Goal: Task Accomplishment & Management: Complete application form

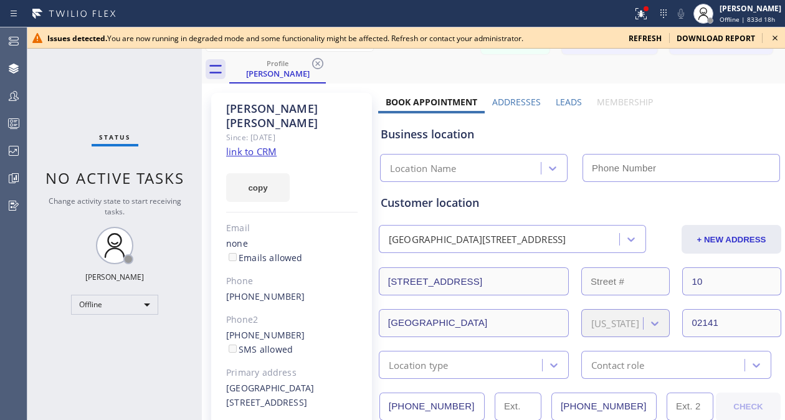
click at [775, 39] on icon at bounding box center [774, 38] width 15 height 15
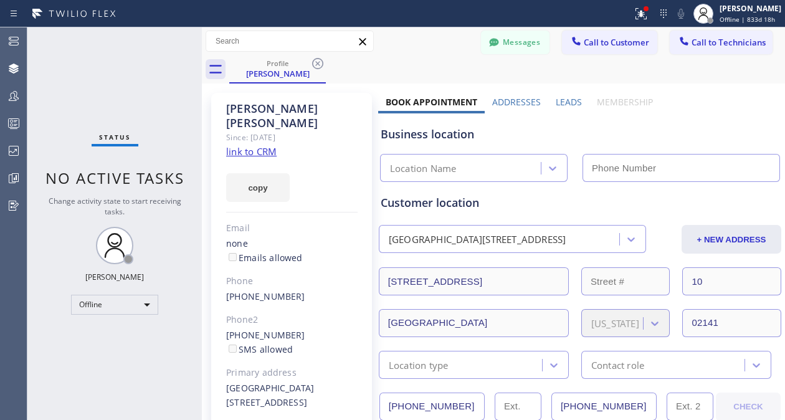
click at [445, 78] on div "Profile Sasha Komkov" at bounding box center [507, 69] width 556 height 28
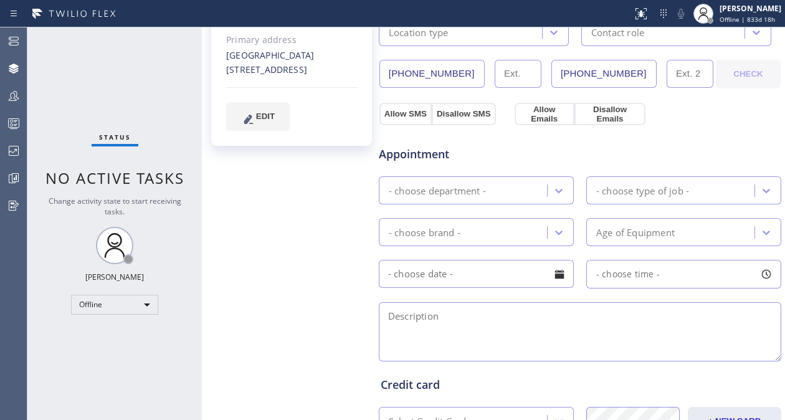
scroll to position [335, 0]
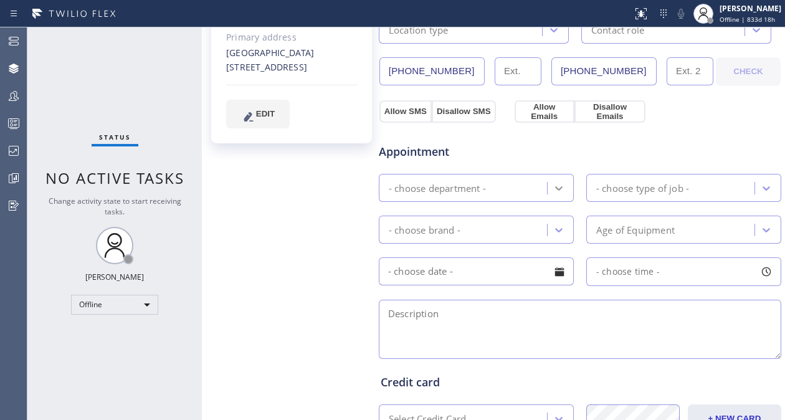
click at [558, 189] on icon at bounding box center [559, 188] width 12 height 12
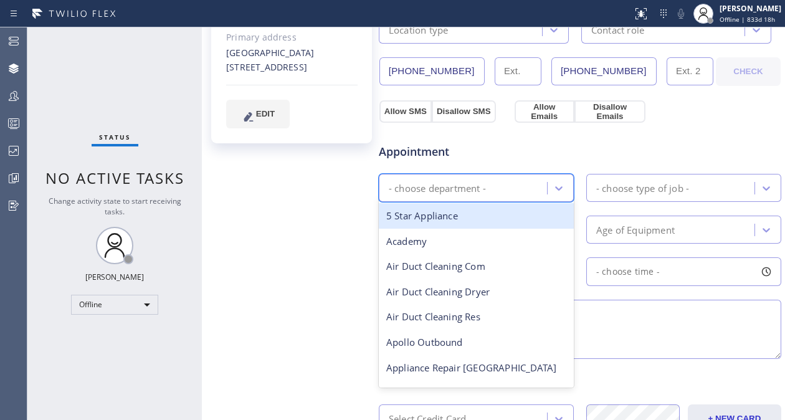
click at [482, 226] on div "5 Star Appliance" at bounding box center [476, 216] width 195 height 26
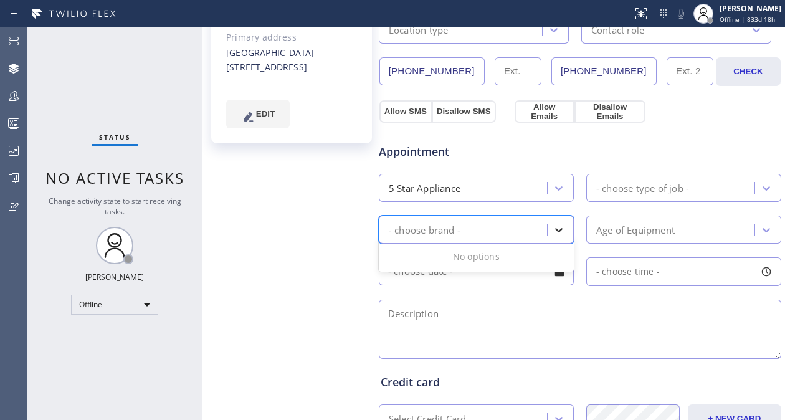
click at [561, 230] on icon at bounding box center [559, 230] width 12 height 12
click at [578, 171] on div "Appointment 5 Star Appliance - choose type of job - - choose brand - Age of Equ…" at bounding box center [580, 244] width 399 height 233
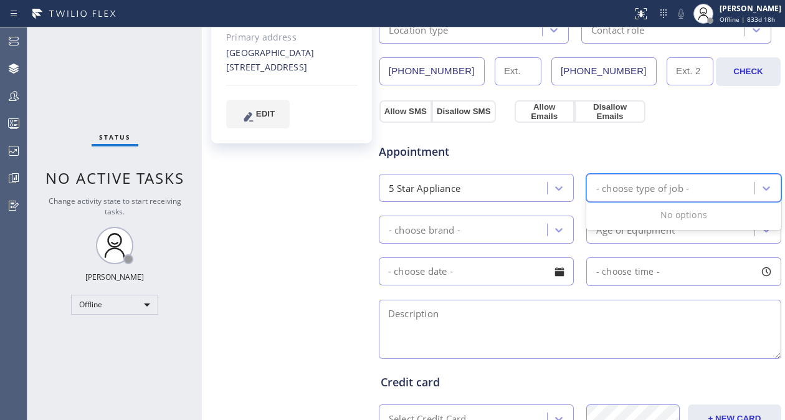
click at [642, 190] on div "- choose type of job -" at bounding box center [642, 188] width 93 height 14
click at [663, 163] on div "Appointment 5 Star Appliance - choose type of job - - choose brand - Age of Equ…" at bounding box center [580, 244] width 399 height 233
click at [656, 237] on div "Age of Equipment" at bounding box center [635, 229] width 78 height 14
click at [645, 148] on div "Appointment" at bounding box center [580, 144] width 405 height 32
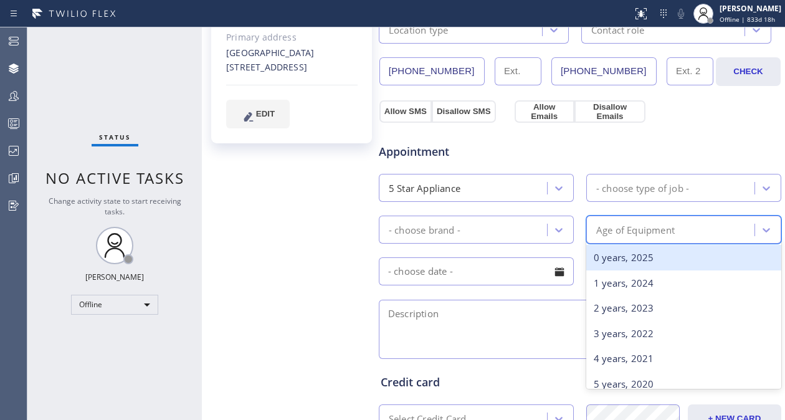
click at [670, 235] on div "Age of Equipment" at bounding box center [635, 229] width 78 height 14
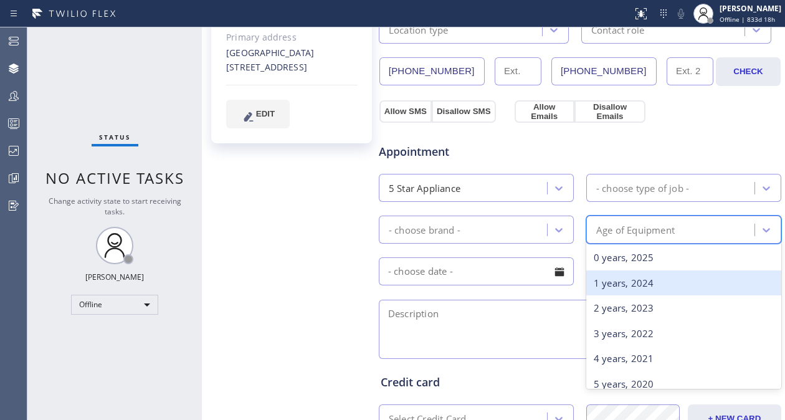
click at [688, 282] on div "1 years, 2024" at bounding box center [683, 283] width 195 height 26
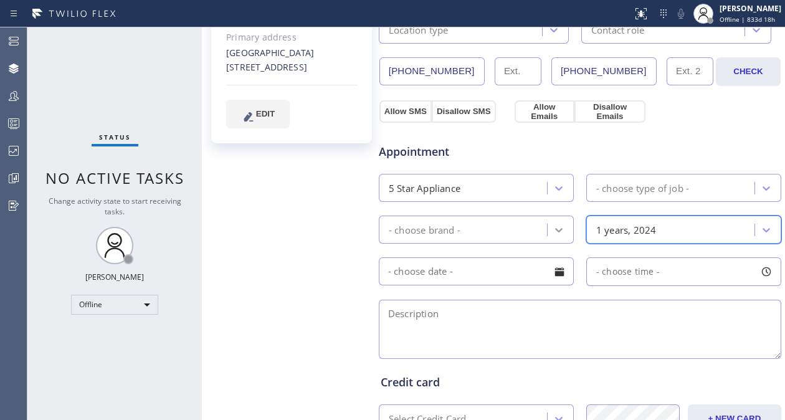
click at [565, 239] on div at bounding box center [559, 230] width 22 height 22
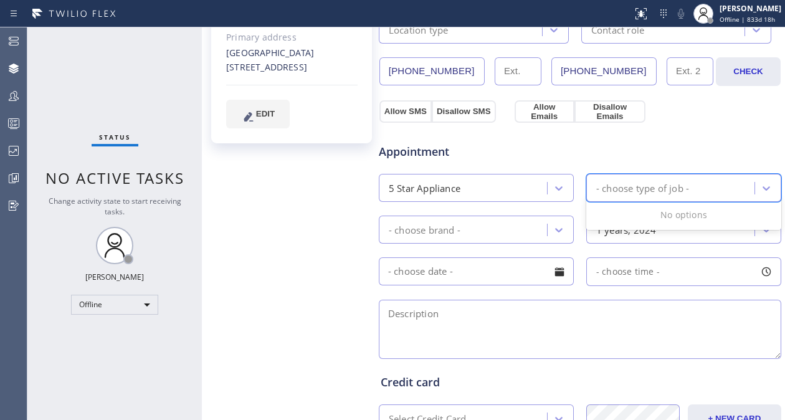
click at [630, 191] on div "- choose type of job -" at bounding box center [642, 188] width 93 height 14
click at [471, 275] on input "text" at bounding box center [476, 271] width 195 height 28
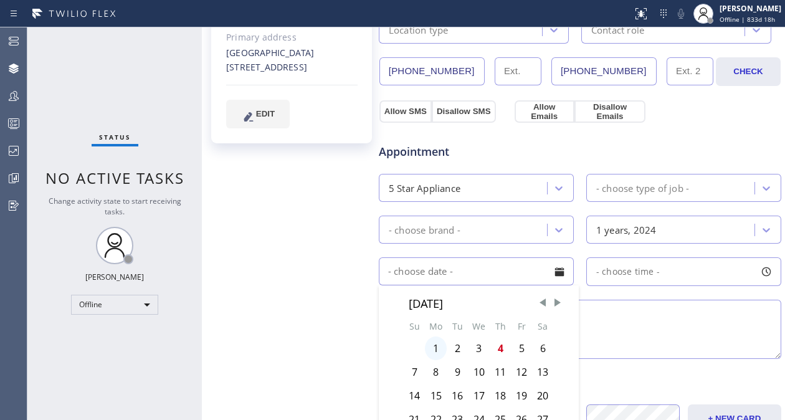
click at [437, 353] on div "1" at bounding box center [436, 348] width 22 height 24
type input "[DATE]"
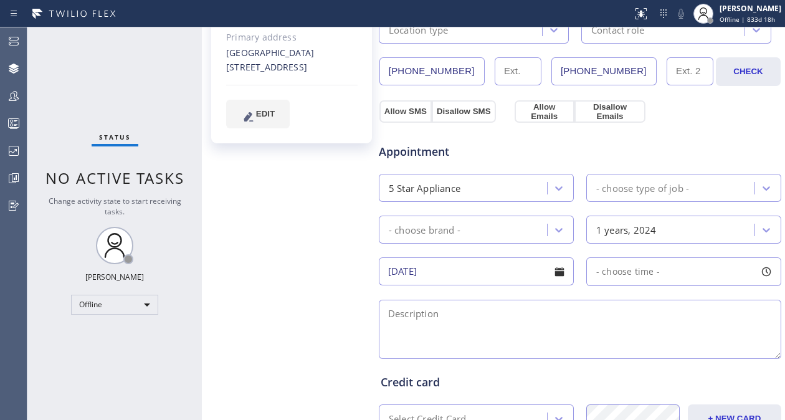
click at [683, 276] on div "- choose time -" at bounding box center [683, 271] width 195 height 29
drag, startPoint x: 605, startPoint y: 356, endPoint x: 677, endPoint y: 354, distance: 72.3
click at [677, 354] on div at bounding box center [679, 348] width 15 height 26
click at [583, 278] on div "8:00 AM - 2:30 PM FROM TILL 8:00 AM 2:30 PM" at bounding box center [681, 271] width 202 height 29
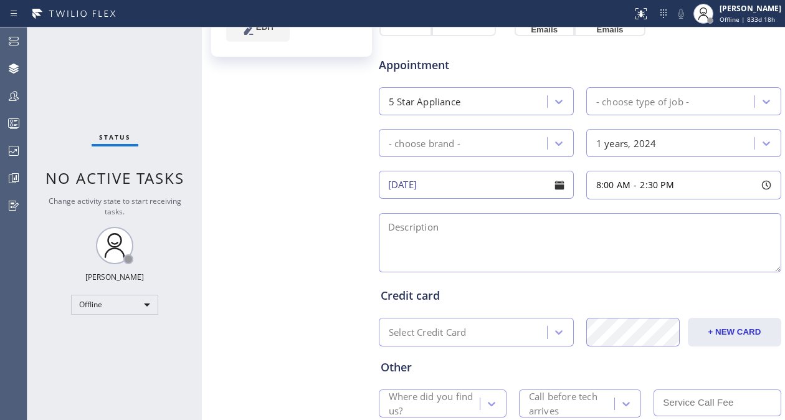
click at [483, 231] on textarea at bounding box center [580, 242] width 402 height 59
type textarea "w"
click at [559, 146] on icon at bounding box center [558, 143] width 7 height 4
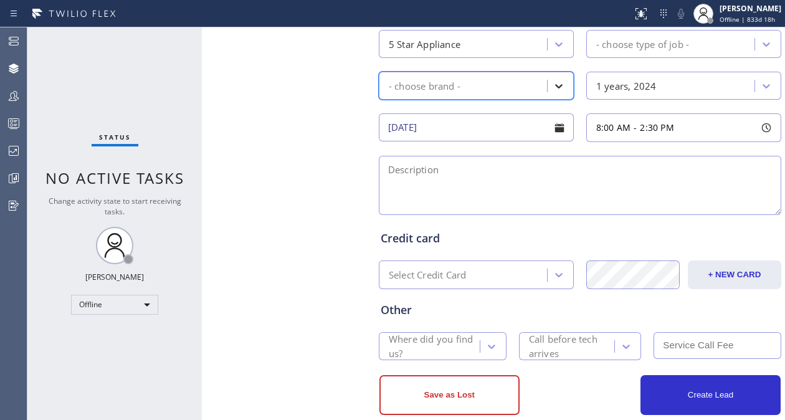
scroll to position [506, 0]
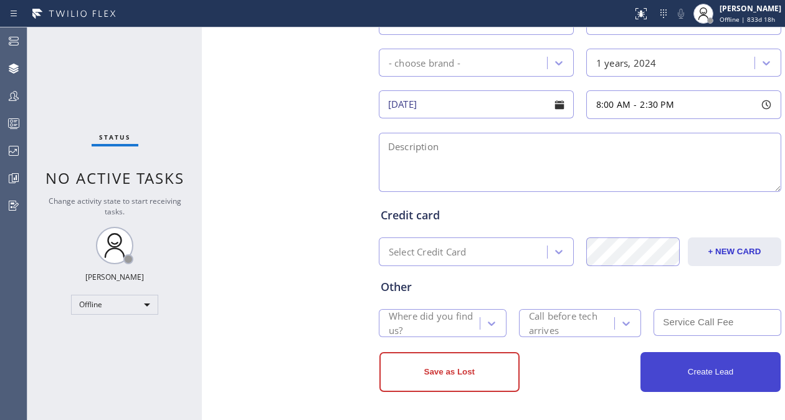
click at [700, 368] on button "Create Lead" at bounding box center [710, 372] width 140 height 40
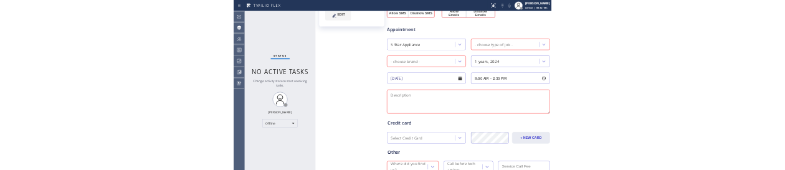
scroll to position [413, 0]
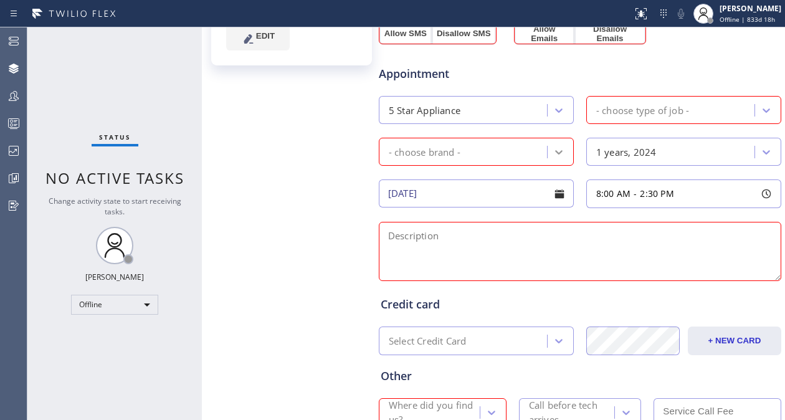
click at [564, 156] on div at bounding box center [559, 152] width 22 height 22
click at [529, 180] on div "No options" at bounding box center [476, 179] width 195 height 24
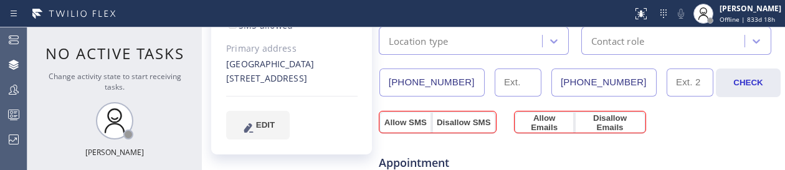
scroll to position [310, 0]
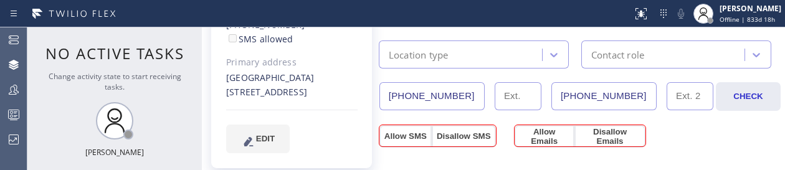
click at [661, 98] on div "(877) 708-1808 (877) 708-1808" at bounding box center [546, 96] width 334 height 28
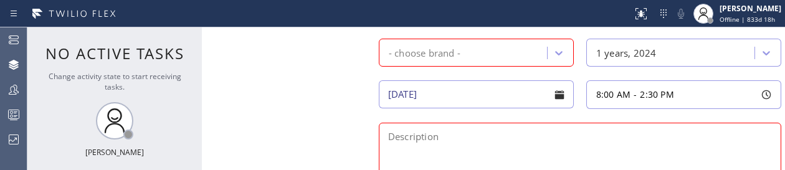
scroll to position [515, 0]
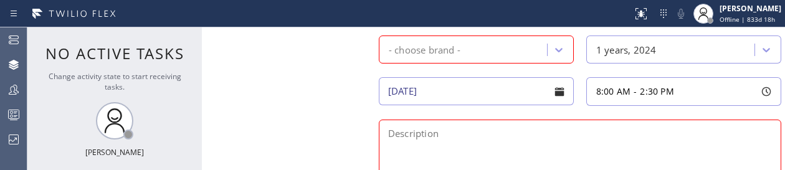
click at [580, 94] on div "8:00 AM - 2:30 PM" at bounding box center [681, 91] width 202 height 29
click at [564, 39] on div "- choose brand -" at bounding box center [476, 50] width 195 height 28
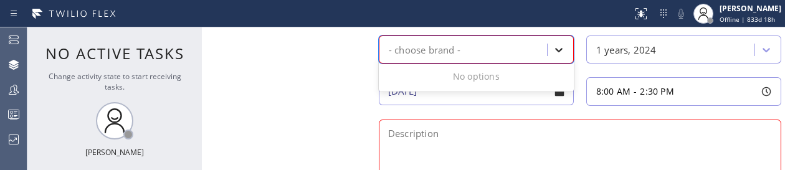
click at [563, 45] on div at bounding box center [559, 50] width 22 height 22
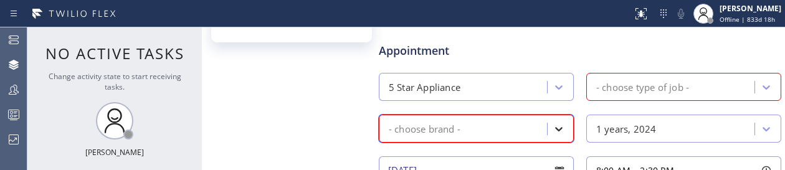
scroll to position [427, 0]
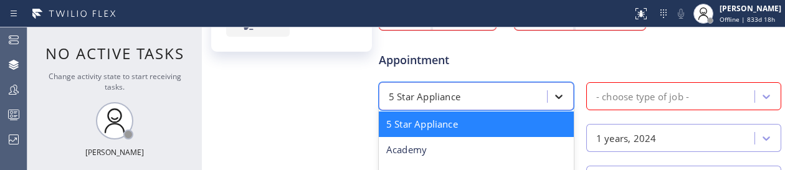
click at [563, 102] on icon at bounding box center [559, 96] width 12 height 12
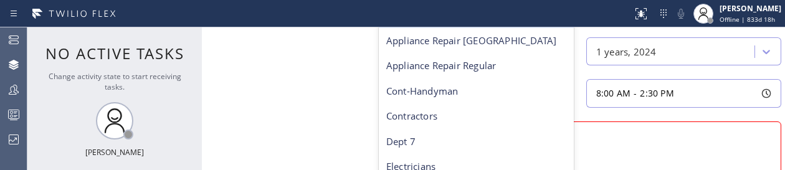
scroll to position [150, 0]
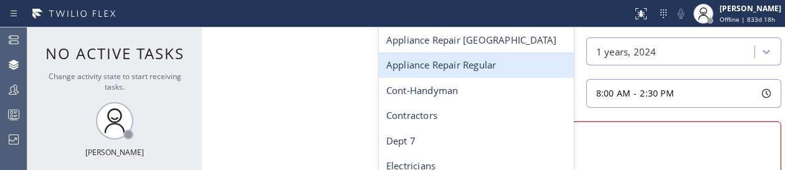
click at [490, 70] on div "Appliance Repair Regular" at bounding box center [476, 65] width 195 height 26
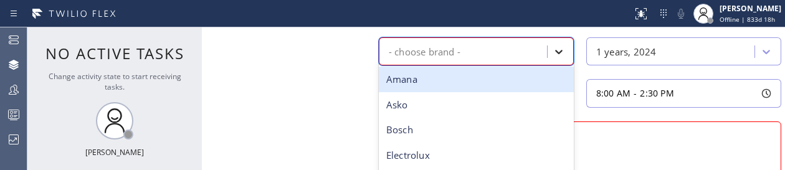
click at [562, 55] on icon at bounding box center [559, 51] width 12 height 12
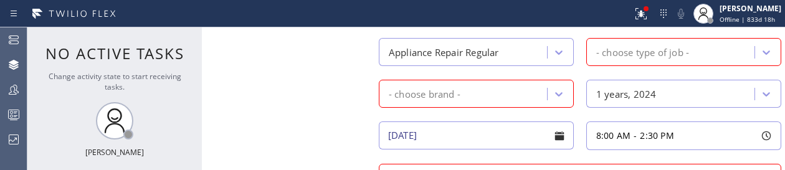
scroll to position [460, 0]
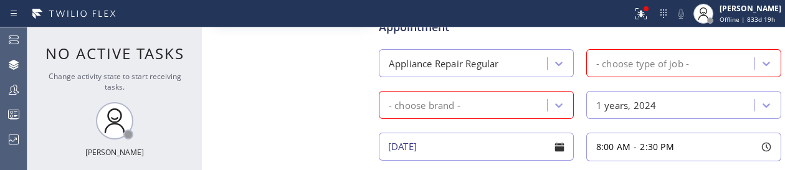
click at [308, 144] on div "Sasha Komkov Since: 20 may 2020 link to CRM copy Email none Emails allowed Phon…" at bounding box center [291, 43] width 173 height 832
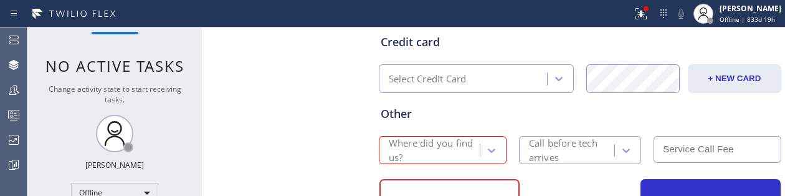
scroll to position [730, 0]
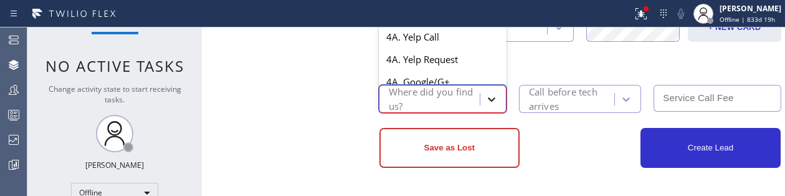
click at [491, 101] on icon at bounding box center [491, 99] width 7 height 4
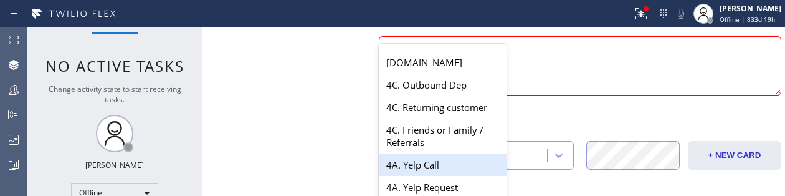
scroll to position [589, 0]
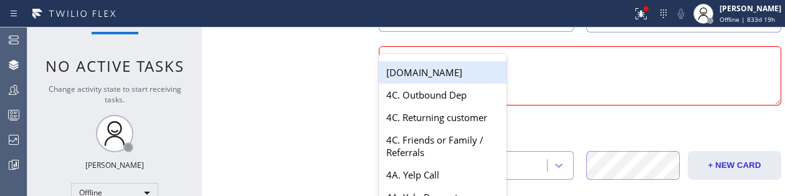
click at [440, 73] on div "[DOMAIN_NAME]" at bounding box center [443, 72] width 128 height 22
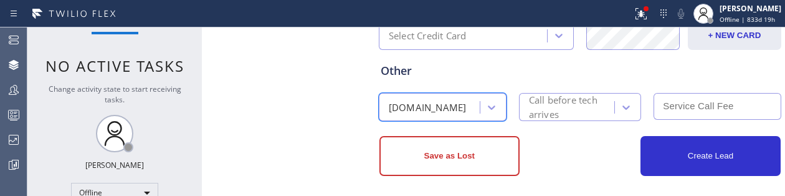
scroll to position [720, 0]
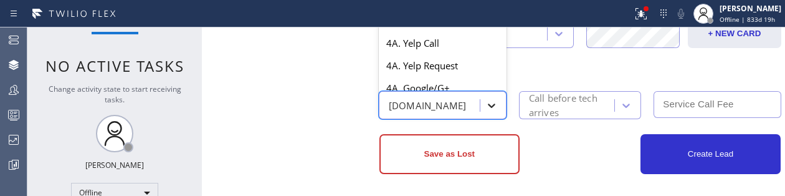
click at [496, 107] on icon at bounding box center [491, 105] width 12 height 12
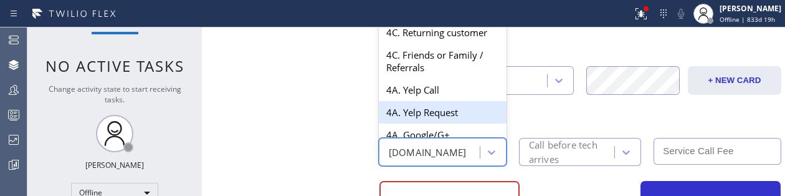
scroll to position [672, 0]
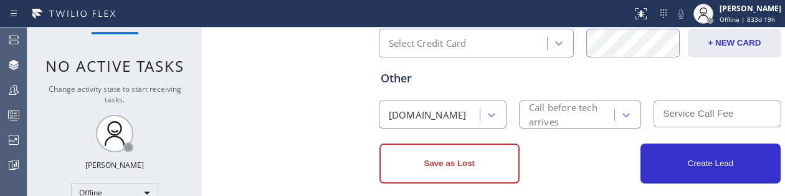
scroll to position [730, 0]
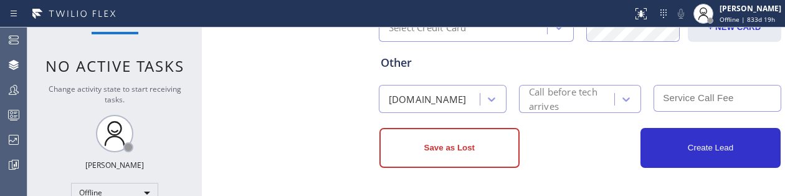
click at [396, 62] on div "Other" at bounding box center [580, 62] width 399 height 17
click at [398, 59] on div "Other" at bounding box center [580, 62] width 399 height 17
click at [399, 60] on div "Other" at bounding box center [580, 62] width 399 height 17
